Goal: Task Accomplishment & Management: Manage account settings

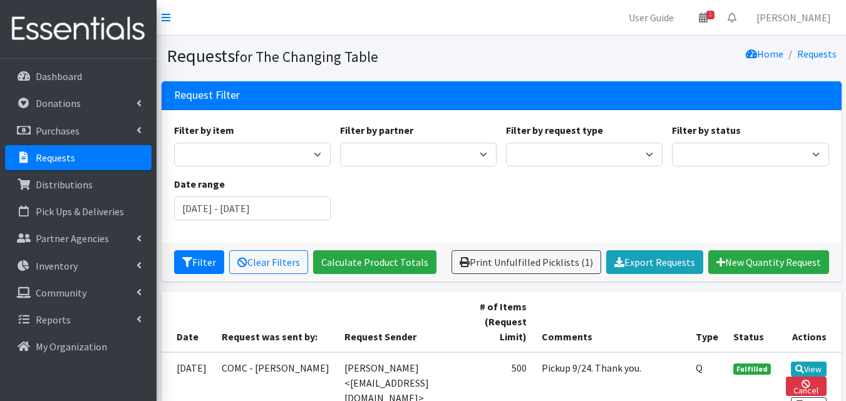
scroll to position [304, 0]
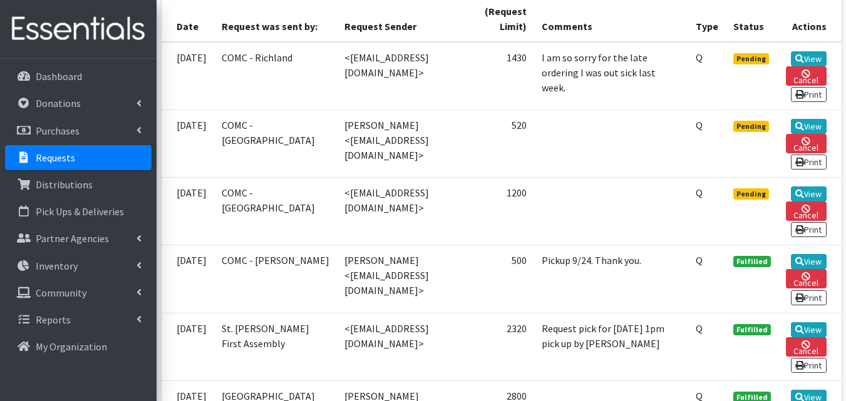
scroll to position [310, 0]
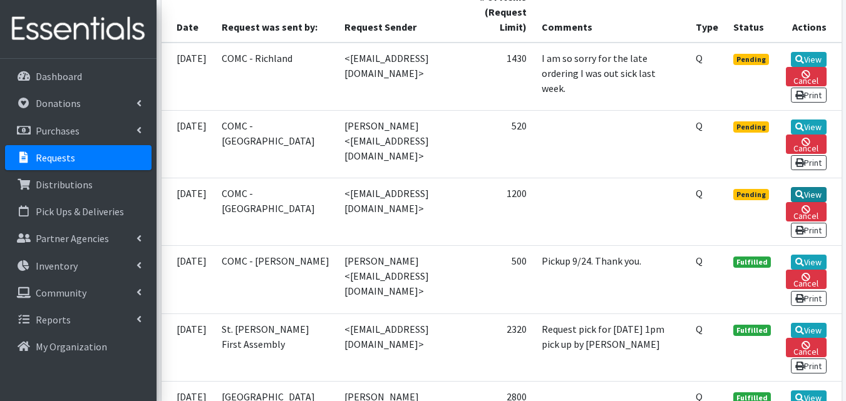
click at [812, 193] on link "View" at bounding box center [809, 194] width 36 height 15
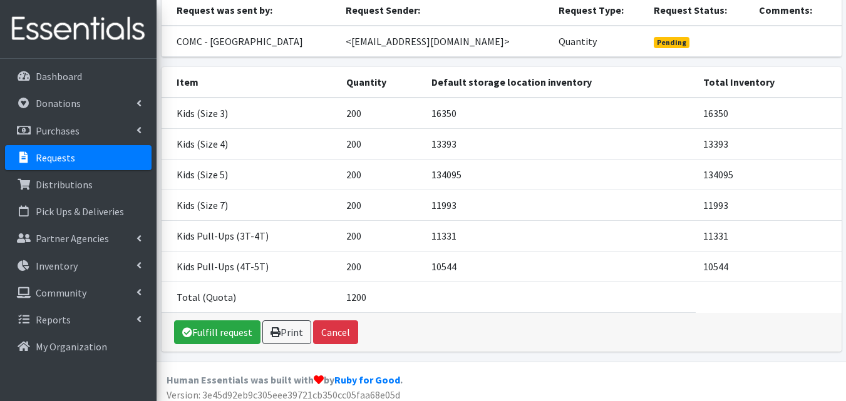
scroll to position [136, 0]
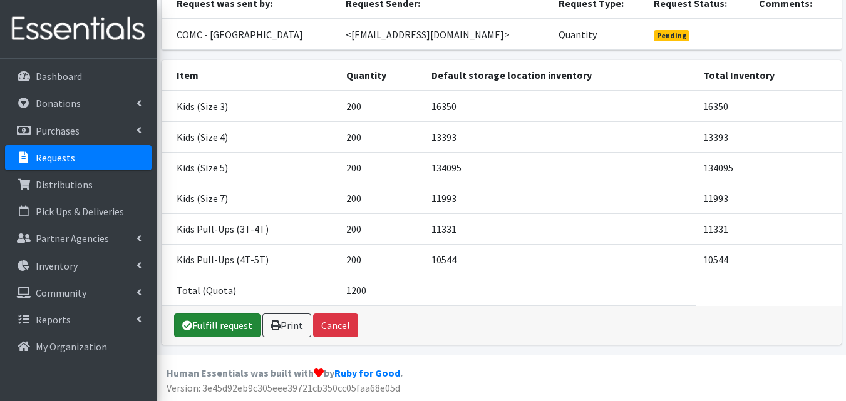
click at [232, 334] on link "Fulfill request" at bounding box center [217, 326] width 86 height 24
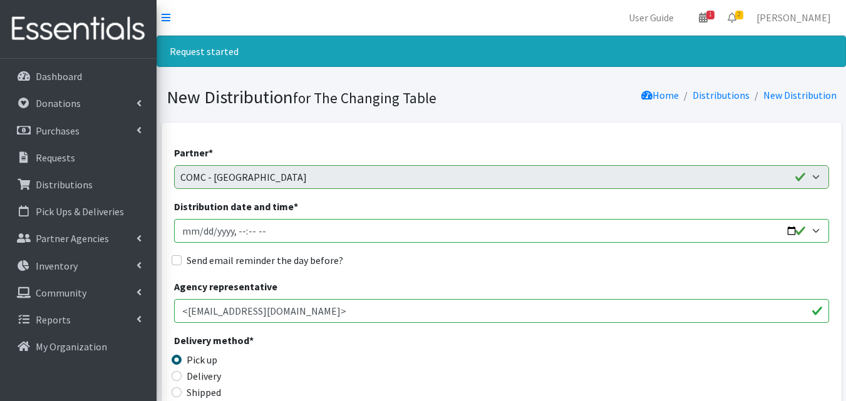
click at [793, 229] on input "Distribution date and time *" at bounding box center [501, 231] width 655 height 24
type input "2025-09-24T10:00"
click at [181, 259] on input "Send email reminder the day before?" at bounding box center [177, 260] width 10 height 10
checkbox input "true"
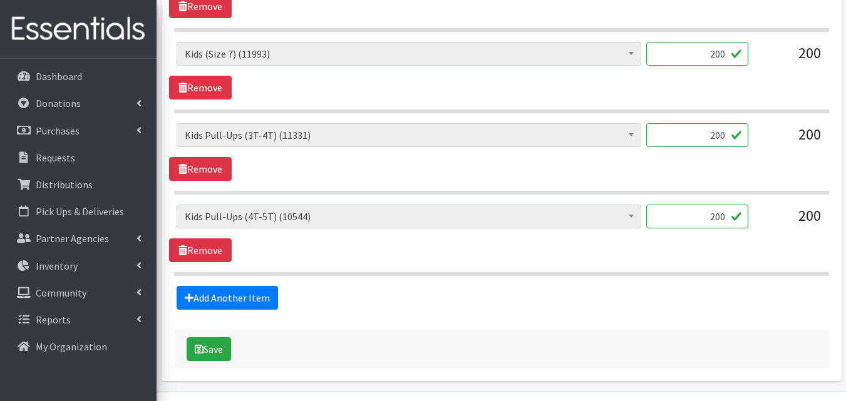
scroll to position [846, 0]
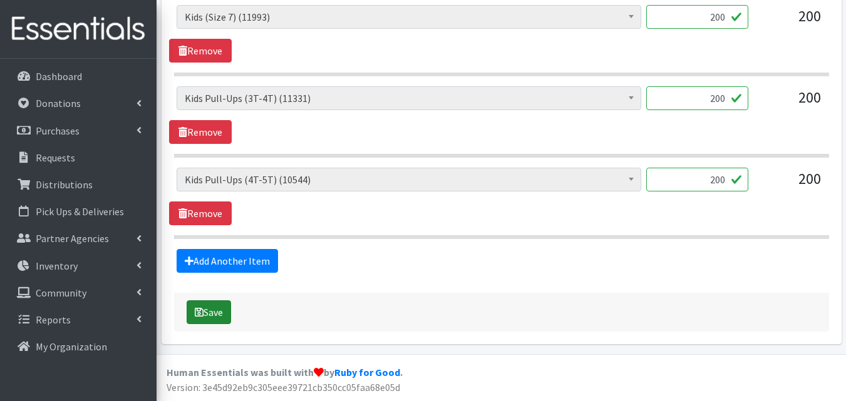
click at [218, 309] on button "Save" at bounding box center [209, 312] width 44 height 24
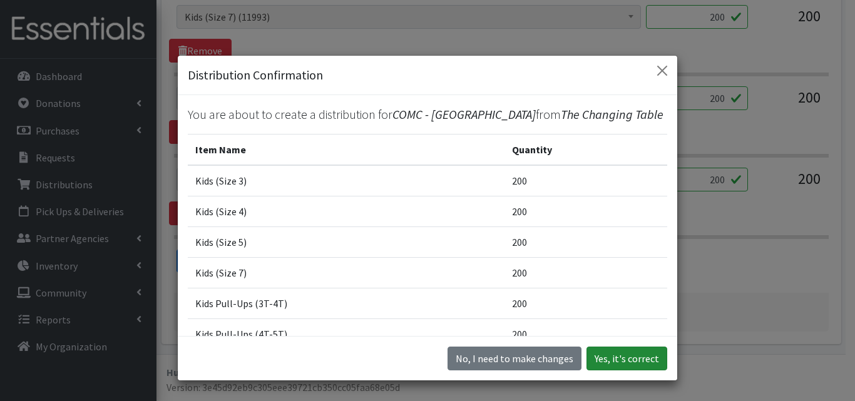
click at [606, 358] on button "Yes, it's correct" at bounding box center [627, 359] width 81 height 24
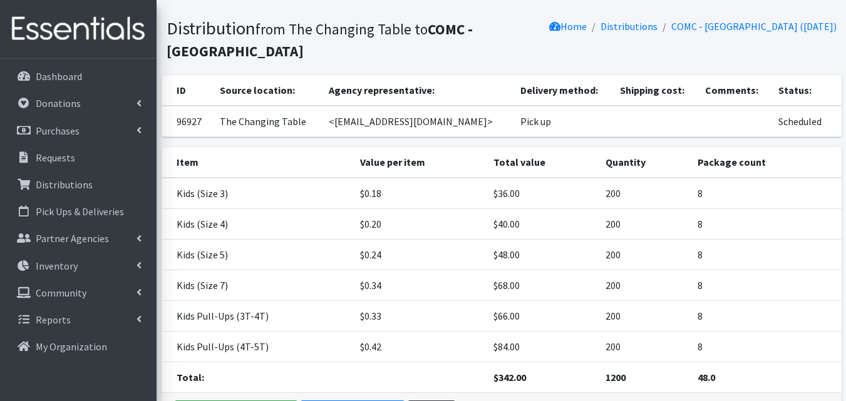
scroll to position [156, 0]
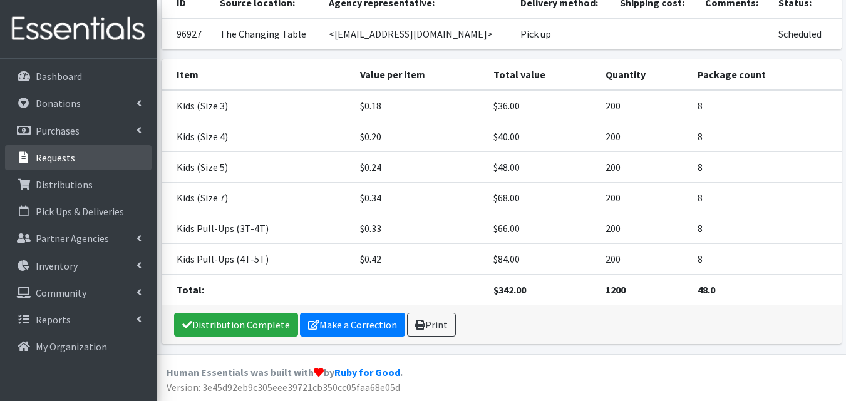
click at [103, 154] on link "Requests" at bounding box center [78, 157] width 146 height 25
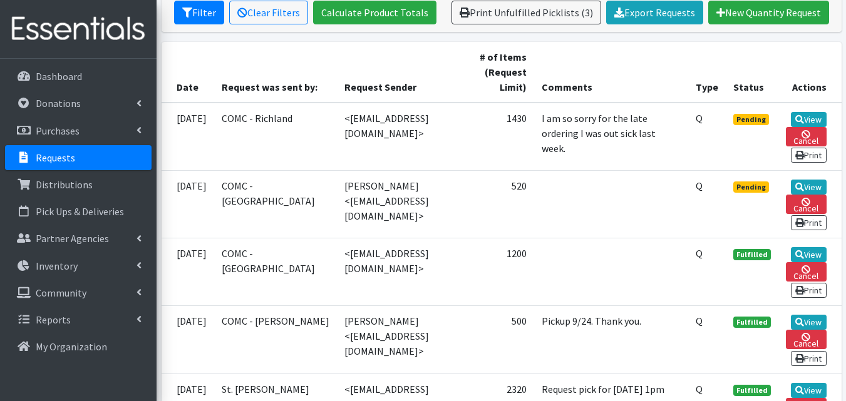
scroll to position [249, 0]
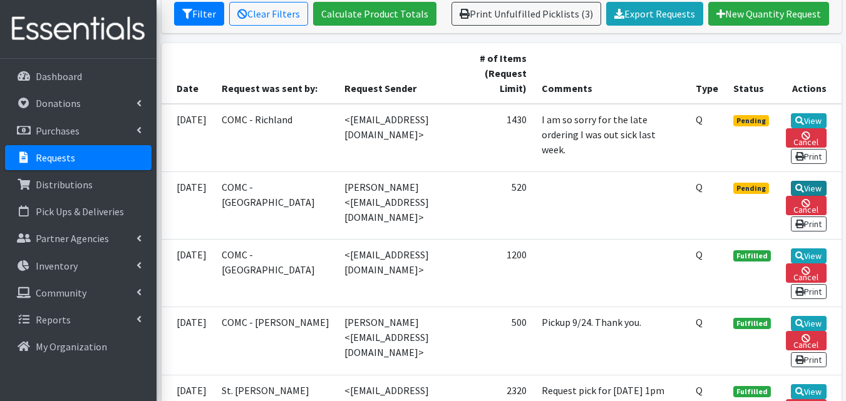
click at [811, 188] on link "View" at bounding box center [809, 188] width 36 height 15
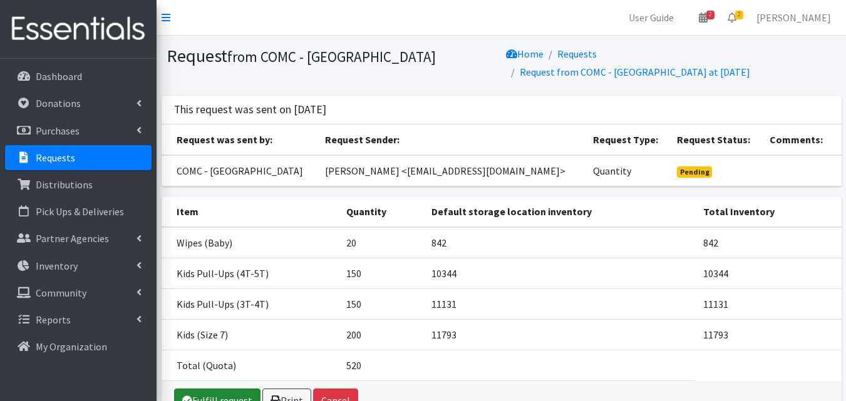
click at [255, 390] on link "Fulfill request" at bounding box center [217, 401] width 86 height 24
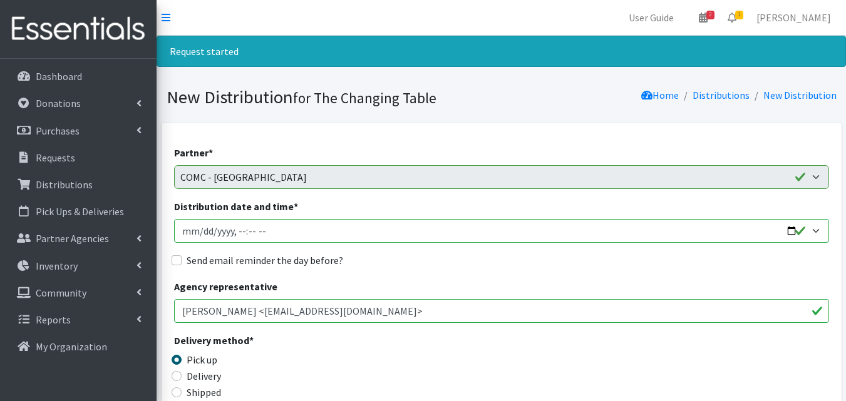
click at [792, 225] on input "Distribution date and time *" at bounding box center [501, 231] width 655 height 24
type input "[DATE]T10:00"
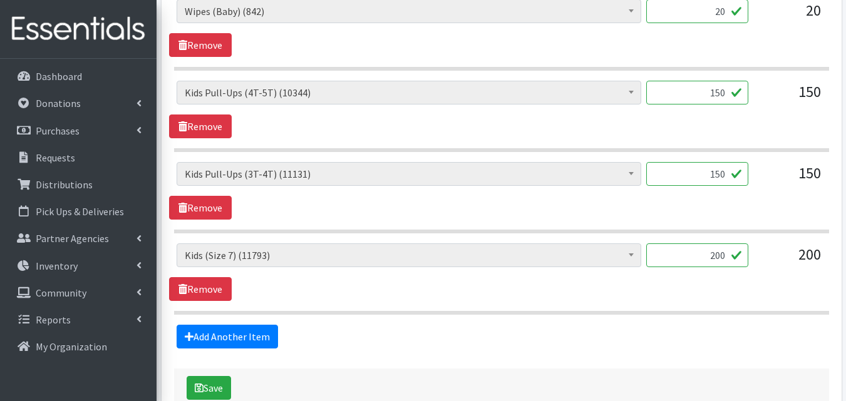
scroll to position [683, 0]
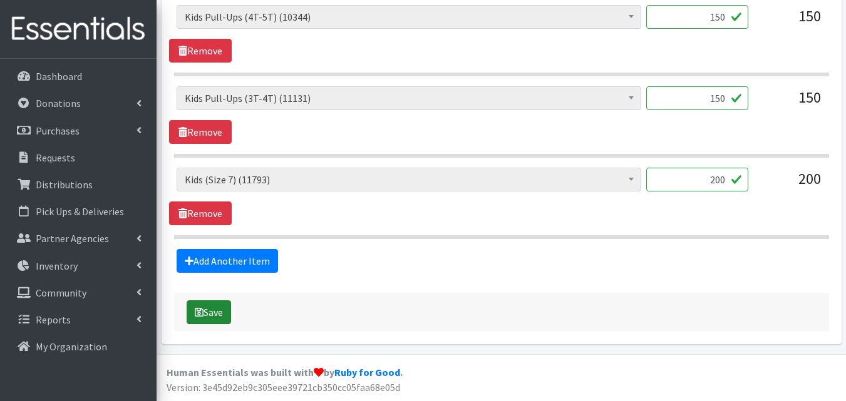
click at [230, 309] on button "Save" at bounding box center [209, 312] width 44 height 24
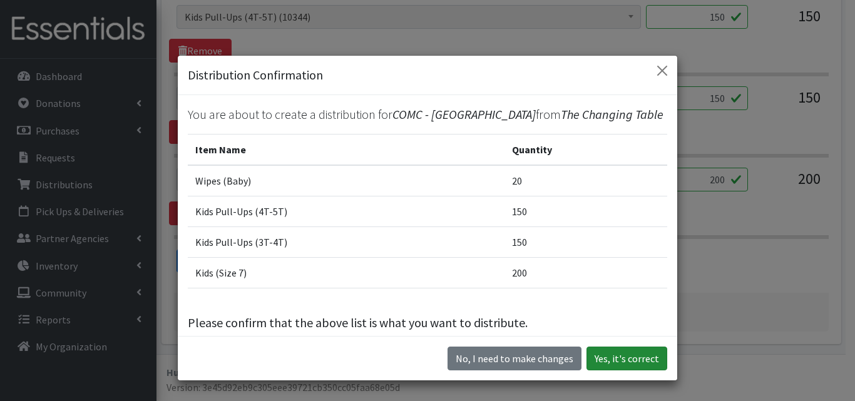
click at [633, 359] on button "Yes, it's correct" at bounding box center [627, 359] width 81 height 24
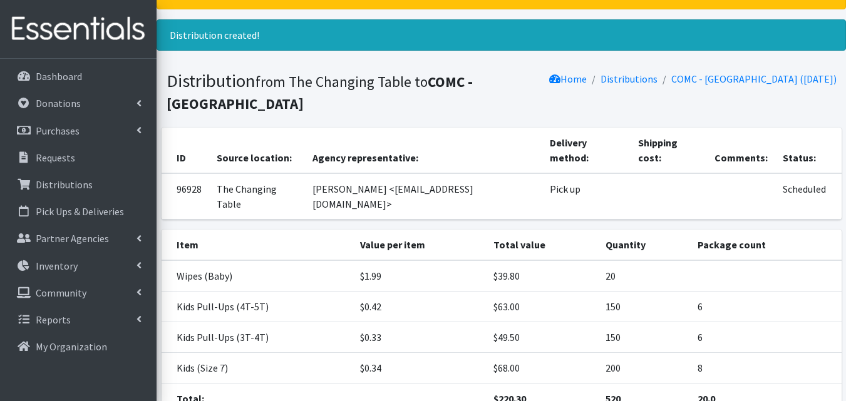
scroll to position [136, 0]
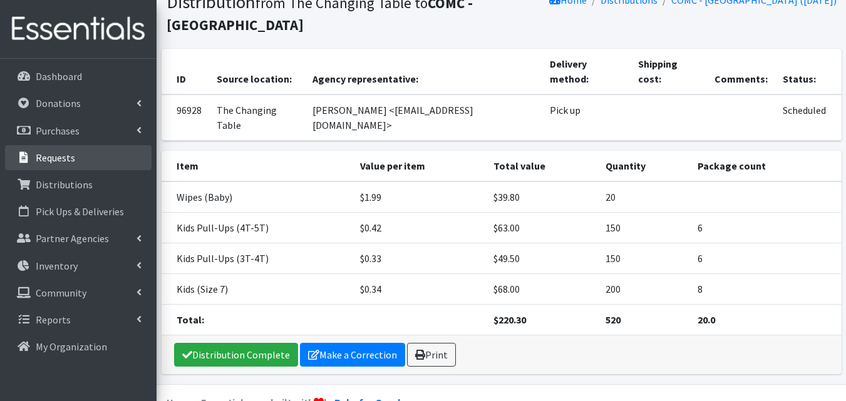
click at [81, 158] on link "Requests" at bounding box center [78, 157] width 146 height 25
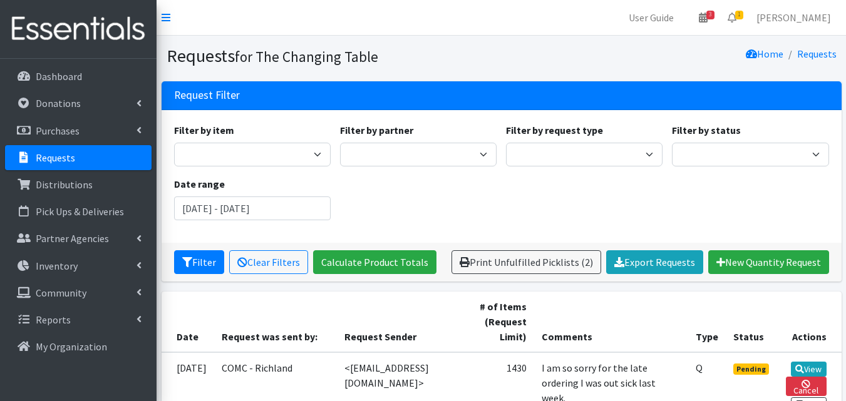
scroll to position [202, 0]
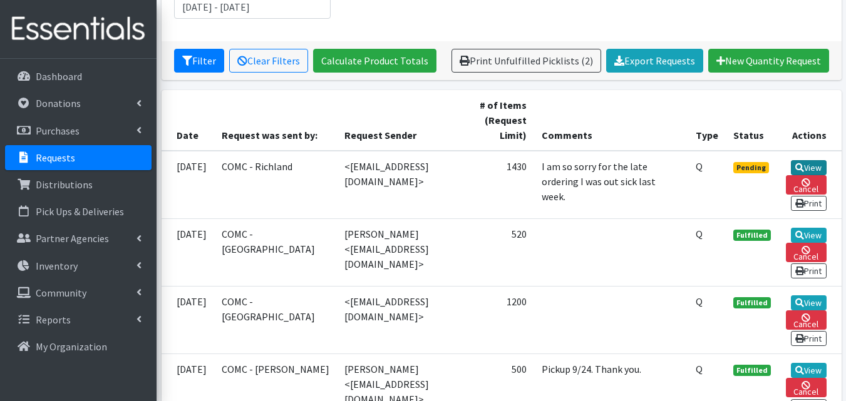
click at [811, 162] on link "View" at bounding box center [809, 167] width 36 height 15
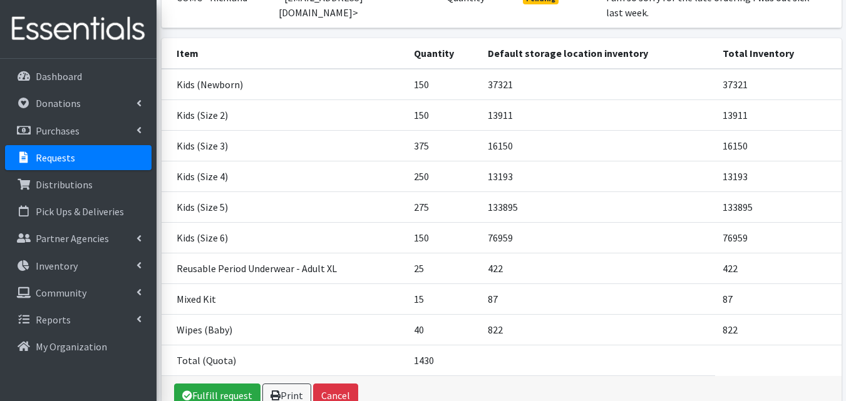
scroll to position [180, 0]
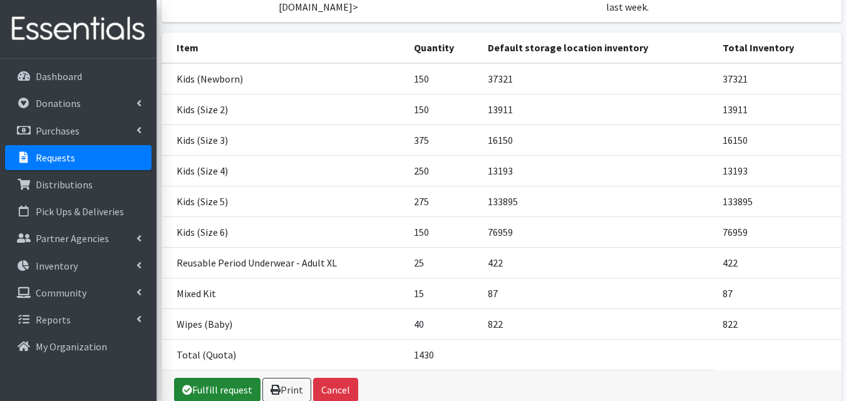
click at [240, 378] on link "Fulfill request" at bounding box center [217, 390] width 86 height 24
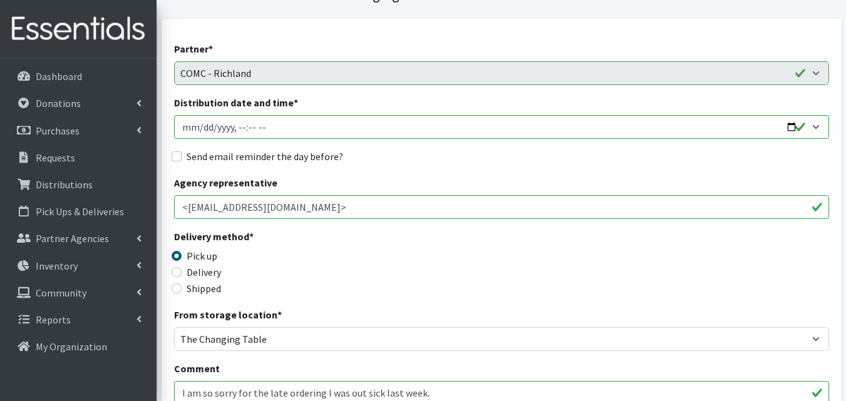
scroll to position [105, 0]
click at [173, 156] on input "Send email reminder the day before?" at bounding box center [177, 156] width 10 height 10
checkbox input "true"
click at [787, 127] on input "Distribution date and time *" at bounding box center [501, 127] width 655 height 24
type input "2025-09-24T10:00"
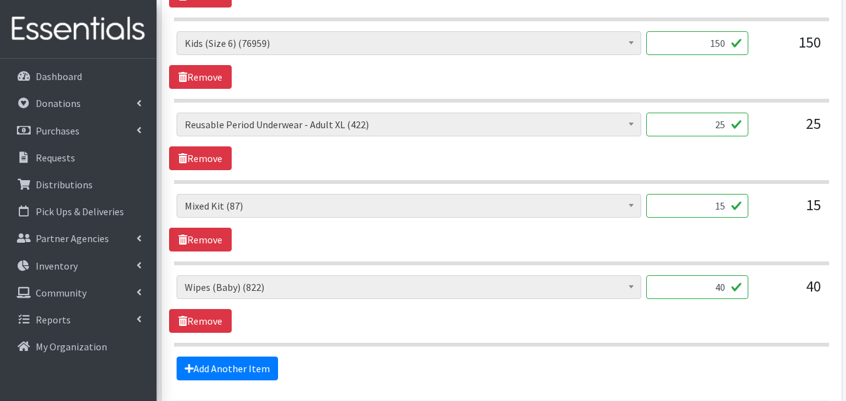
scroll to position [1090, 0]
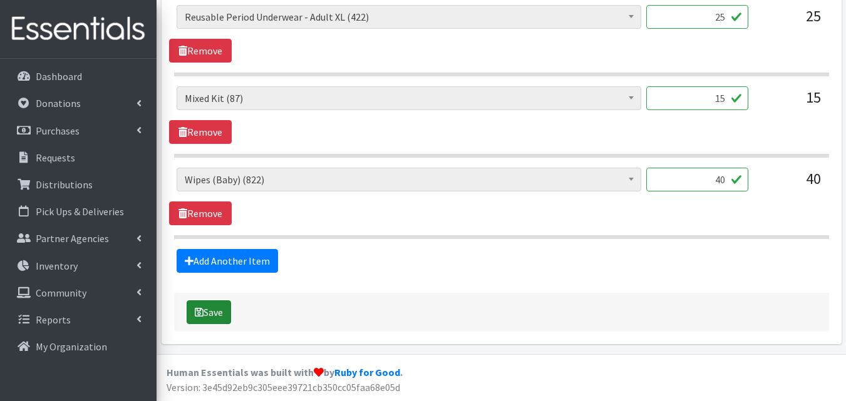
click at [215, 321] on button "Save" at bounding box center [209, 312] width 44 height 24
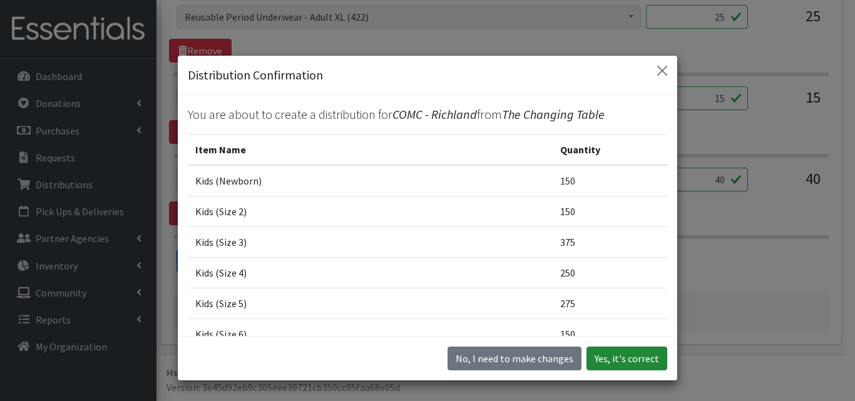
click at [630, 358] on button "Yes, it's correct" at bounding box center [627, 359] width 81 height 24
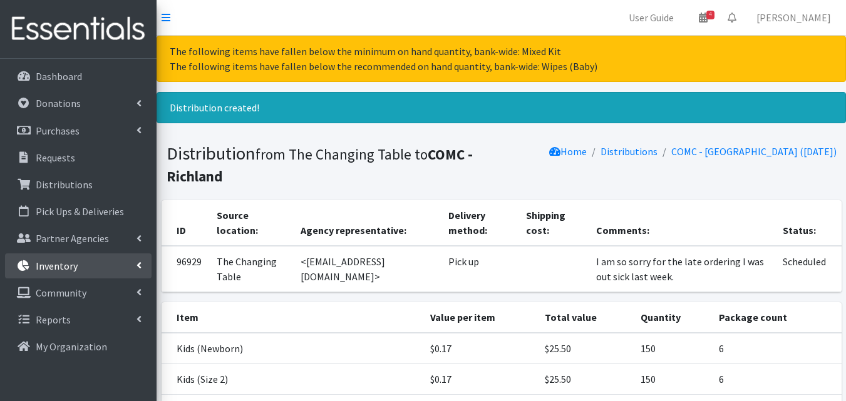
click at [90, 272] on link "Inventory" at bounding box center [78, 266] width 146 height 25
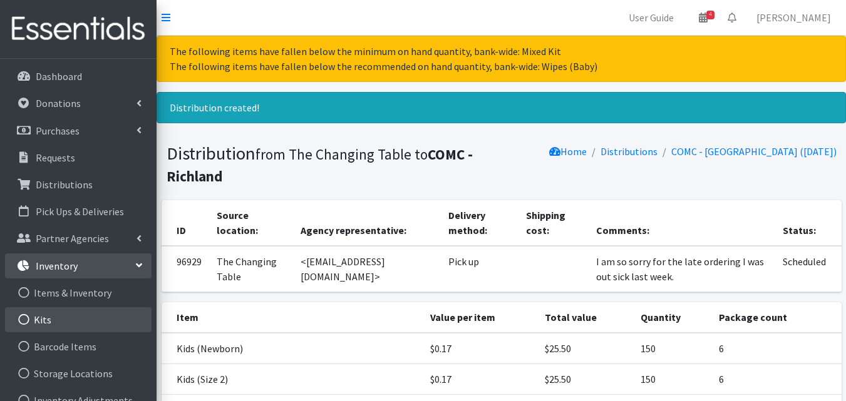
click at [82, 326] on link "Kits" at bounding box center [78, 319] width 146 height 25
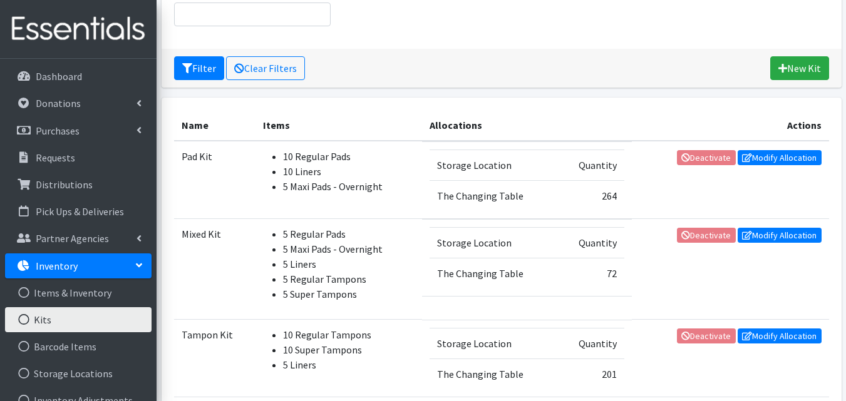
scroll to position [170, 0]
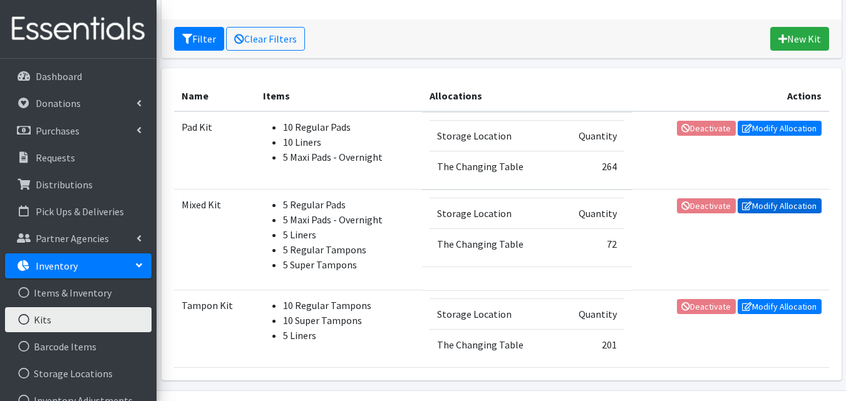
click at [765, 207] on link "Modify Allocation" at bounding box center [779, 205] width 84 height 15
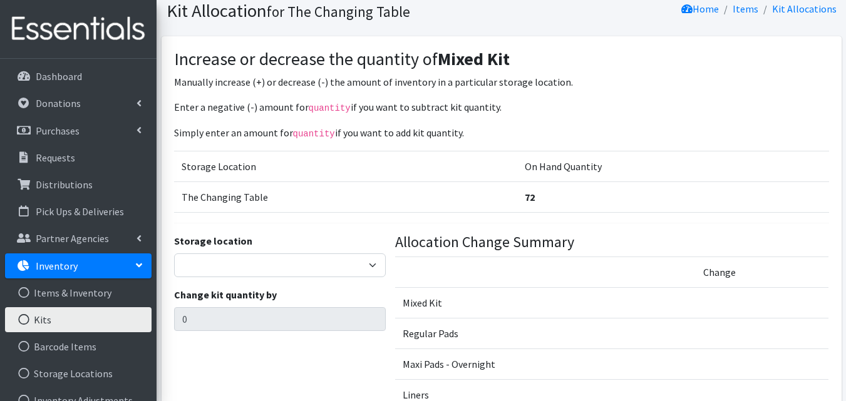
scroll to position [59, 0]
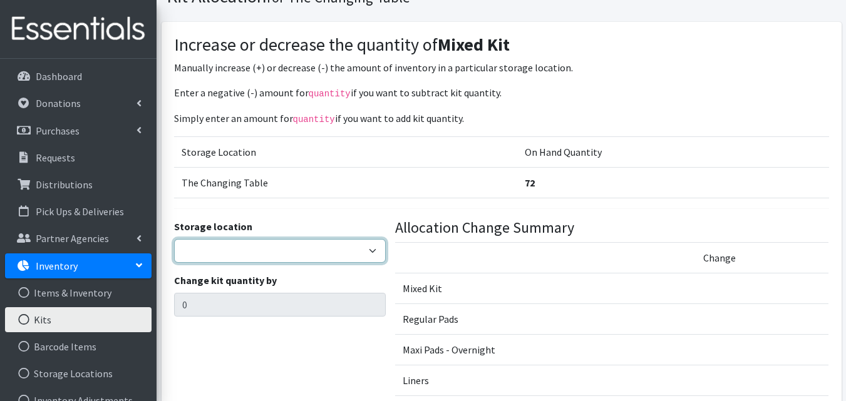
click at [374, 257] on select "The Changing Table Lake Movers Runabout Storage" at bounding box center [280, 251] width 212 height 24
select select "389"
click at [174, 239] on select "The Changing Table Lake Movers Runabout Storage" at bounding box center [280, 251] width 212 height 24
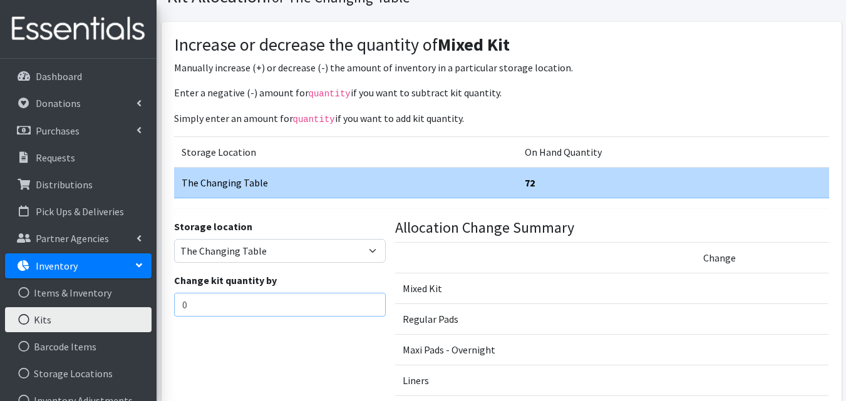
click at [212, 299] on input "0" at bounding box center [280, 305] width 212 height 24
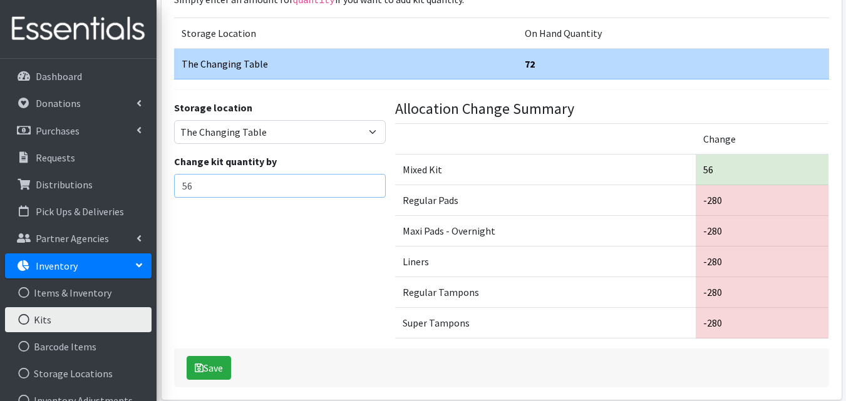
scroll to position [182, 0]
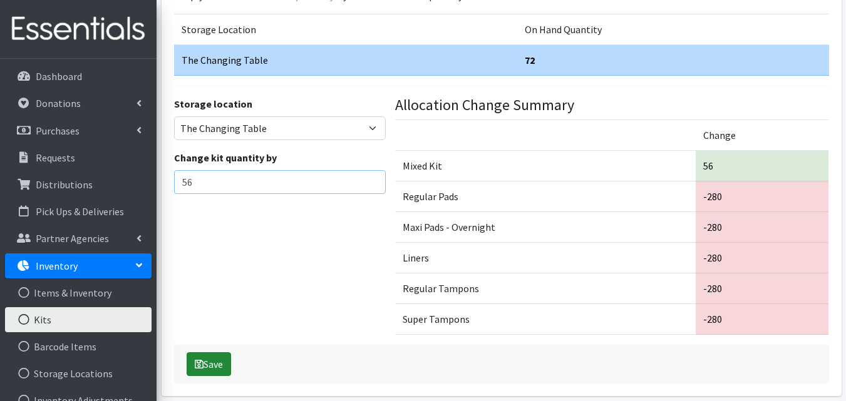
type input "56"
click at [210, 364] on button "Save" at bounding box center [209, 364] width 44 height 24
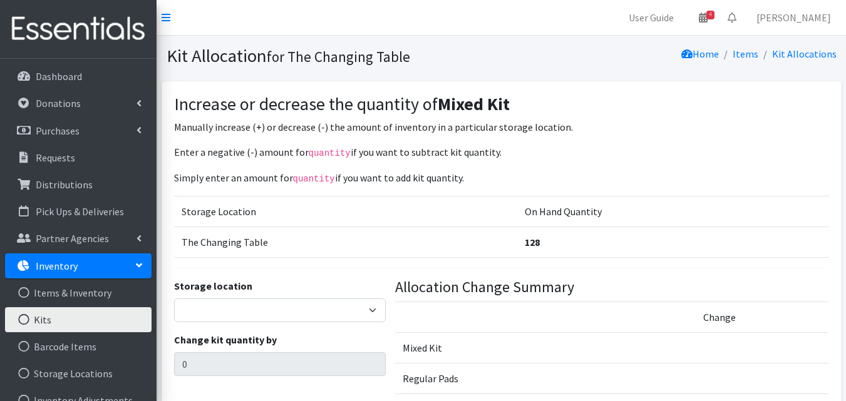
click at [119, 276] on link "Inventory" at bounding box center [78, 266] width 146 height 25
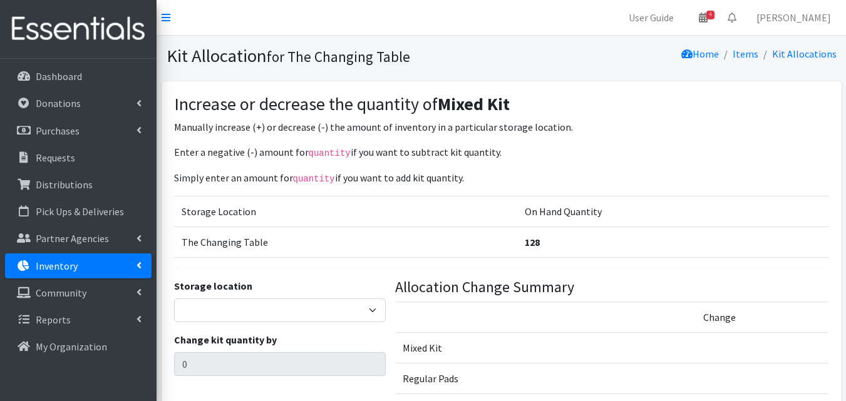
click at [113, 264] on link "Inventory" at bounding box center [78, 266] width 146 height 25
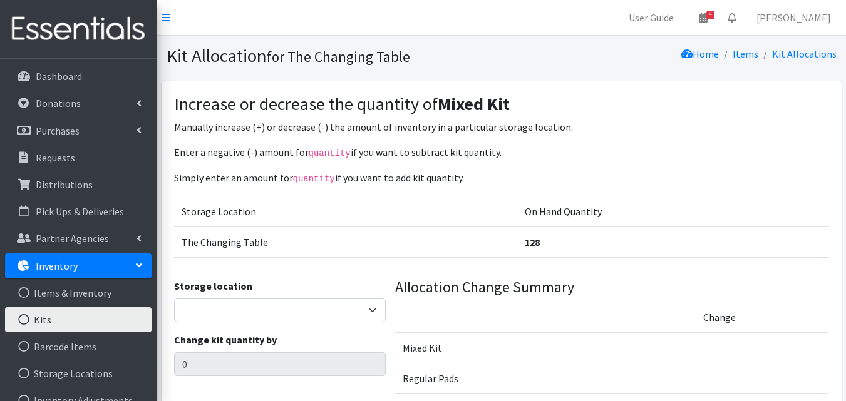
click at [64, 319] on link "Kits" at bounding box center [78, 319] width 146 height 25
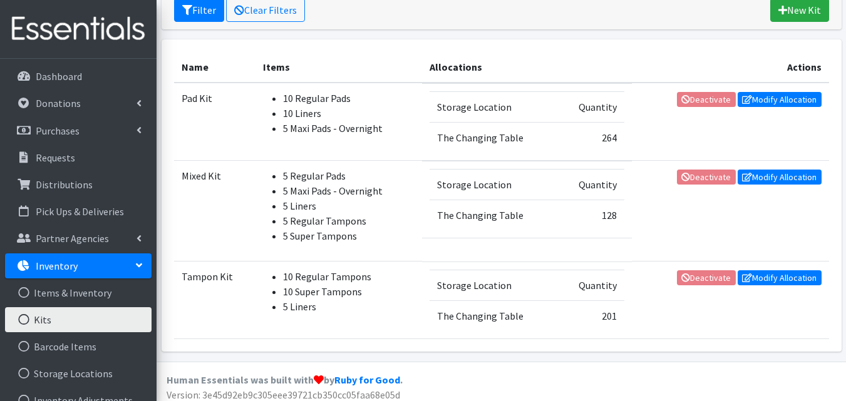
scroll to position [202, 0]
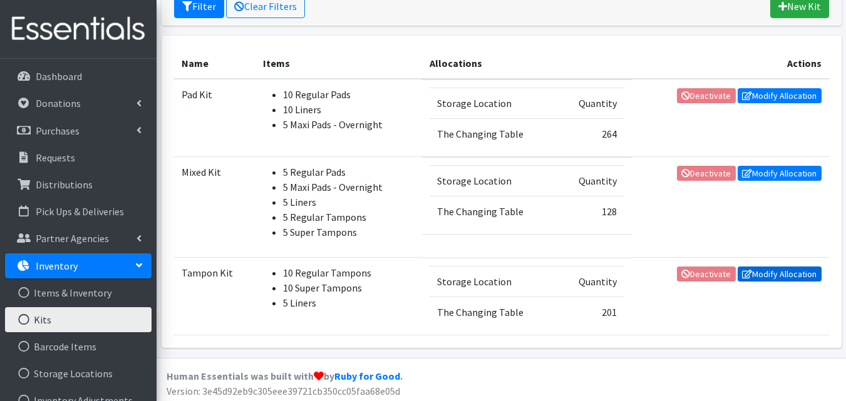
click at [776, 279] on link "Modify Allocation" at bounding box center [779, 274] width 84 height 15
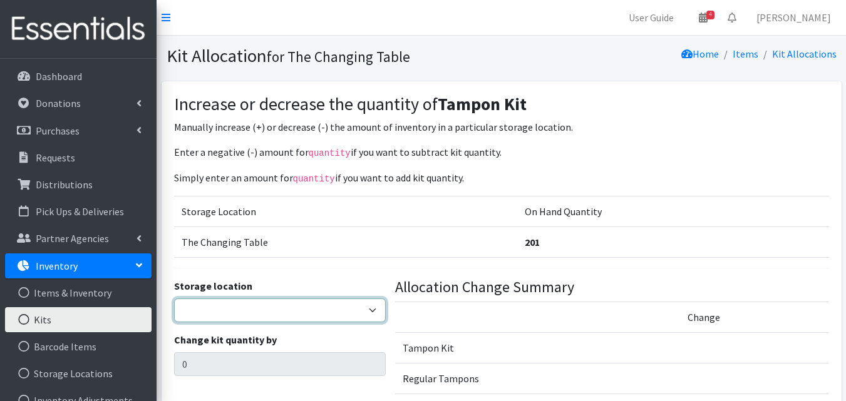
click at [339, 304] on select "The Changing Table Lake Movers Runabout Storage" at bounding box center [280, 311] width 212 height 24
select select "389"
click at [174, 299] on select "The Changing Table Lake Movers Runabout Storage" at bounding box center [280, 311] width 212 height 24
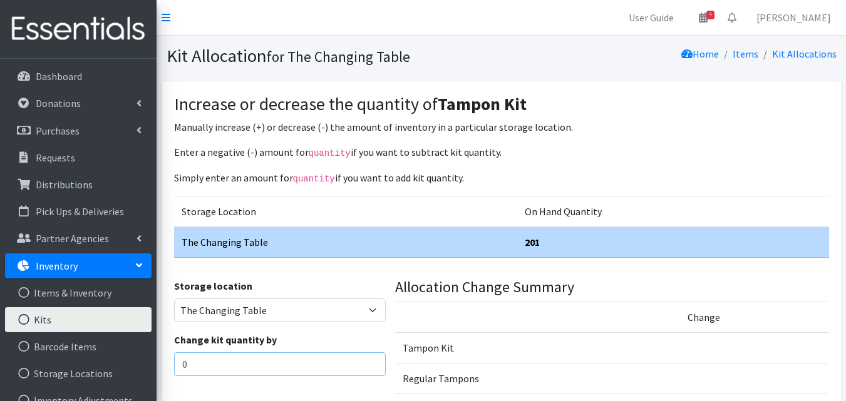
click at [287, 359] on input "0" at bounding box center [280, 364] width 212 height 24
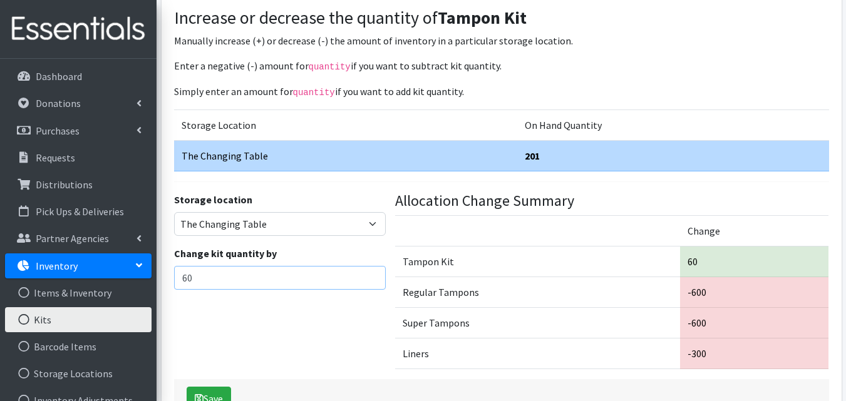
scroll to position [125, 0]
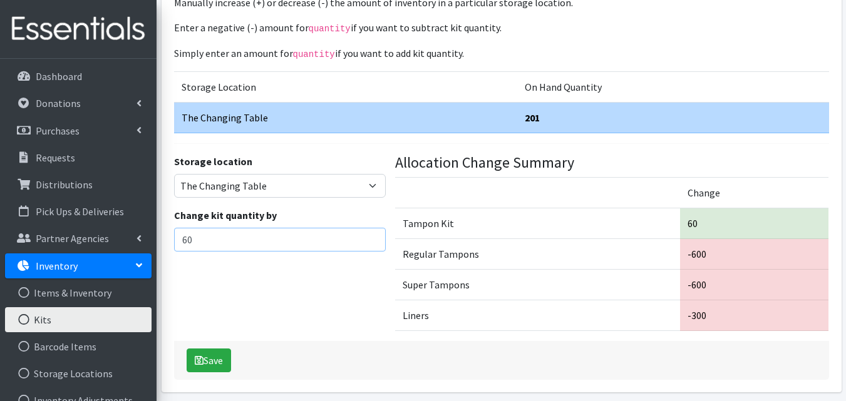
type input "60"
click at [223, 369] on button "Save" at bounding box center [209, 361] width 44 height 24
